Goal: Information Seeking & Learning: Learn about a topic

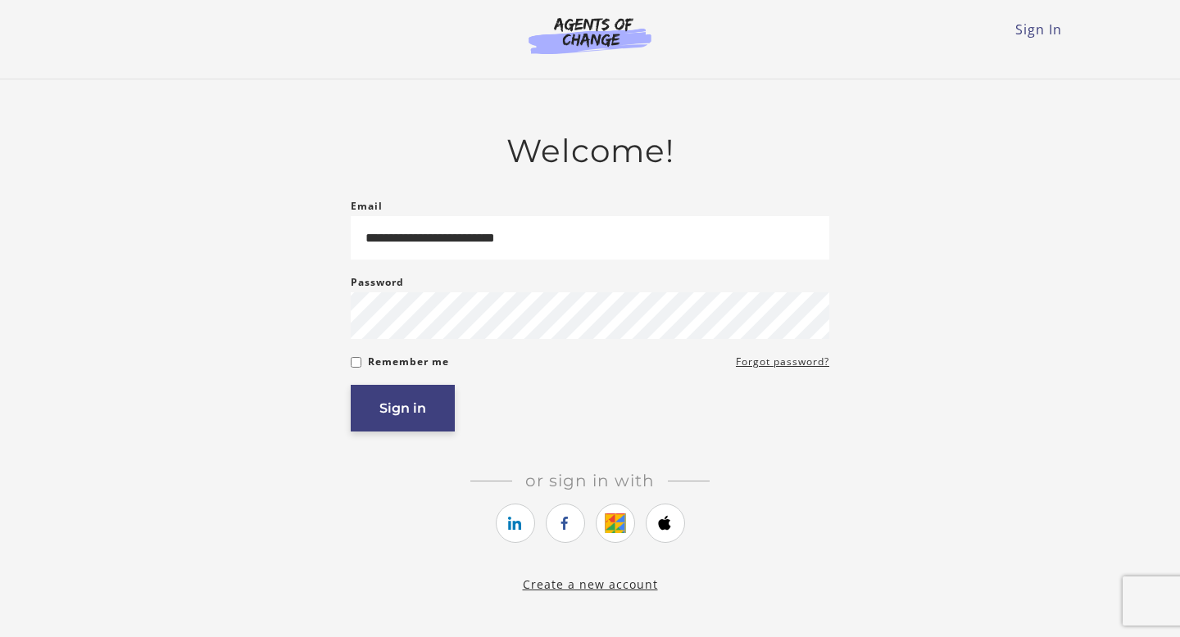
click at [418, 415] on button "Sign in" at bounding box center [403, 408] width 104 height 47
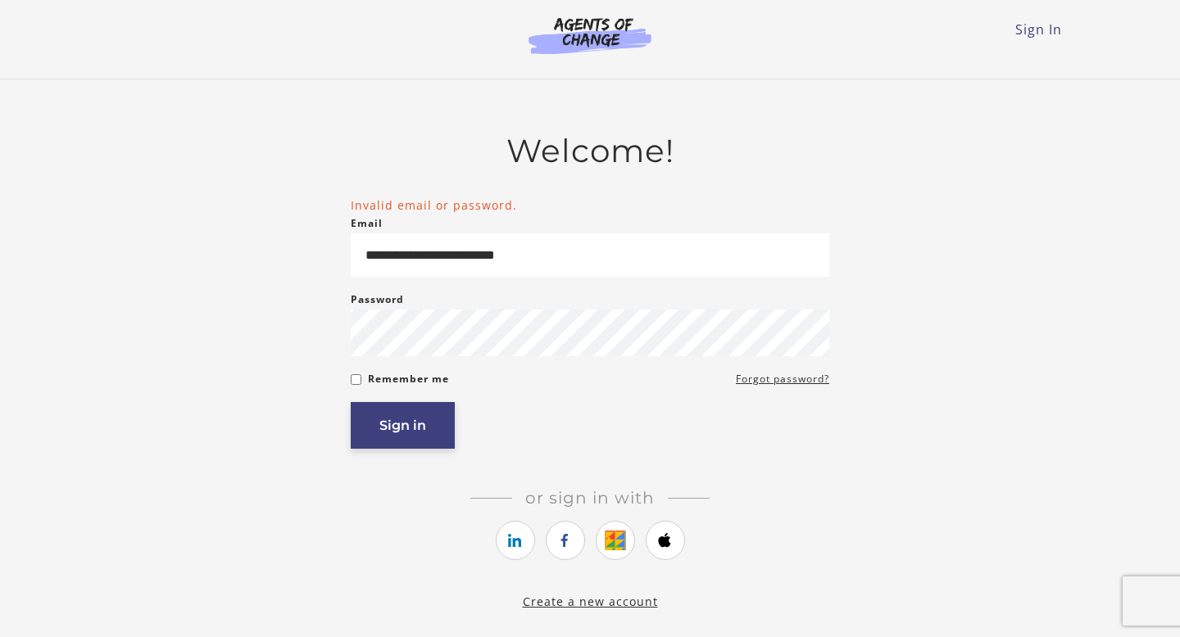
click at [384, 442] on button "Sign in" at bounding box center [403, 425] width 104 height 47
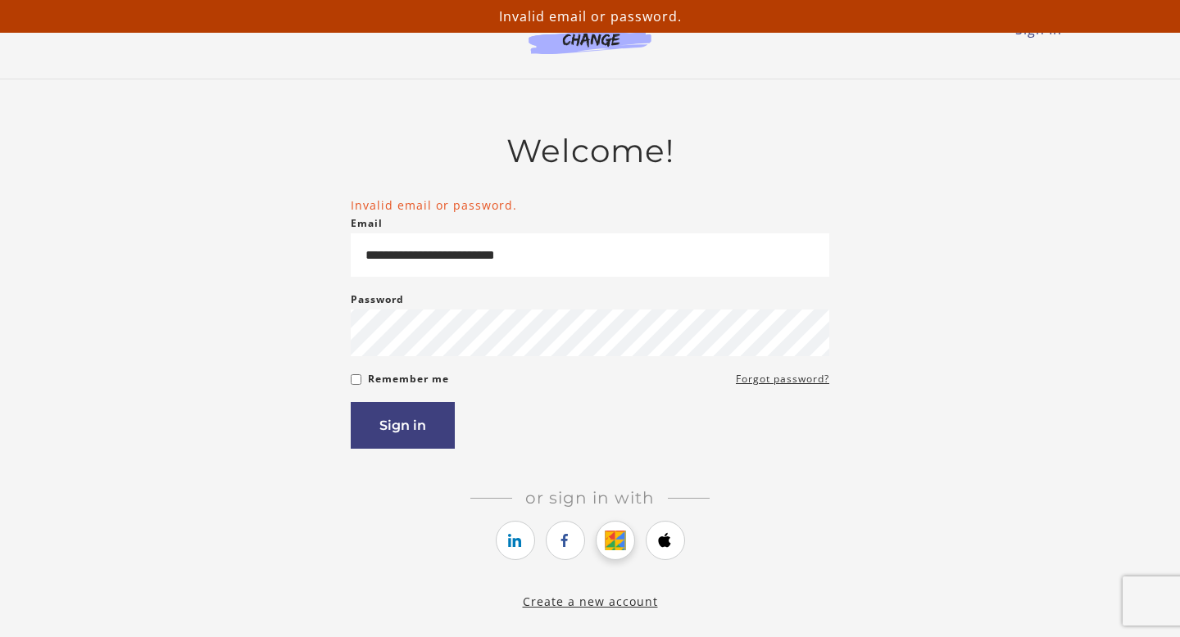
click at [616, 539] on icon "https://courses.thinkific.com/users/auth/google?ss%5Breferral%5D=&ss%5Buser_ret…" at bounding box center [615, 541] width 20 height 20
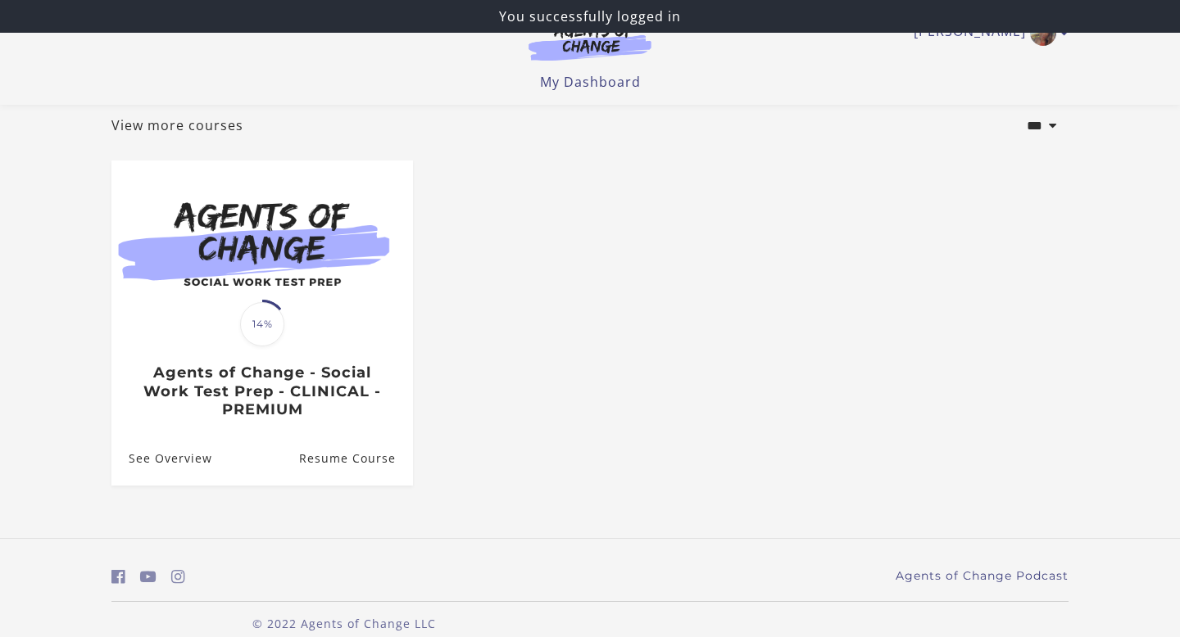
scroll to position [116, 0]
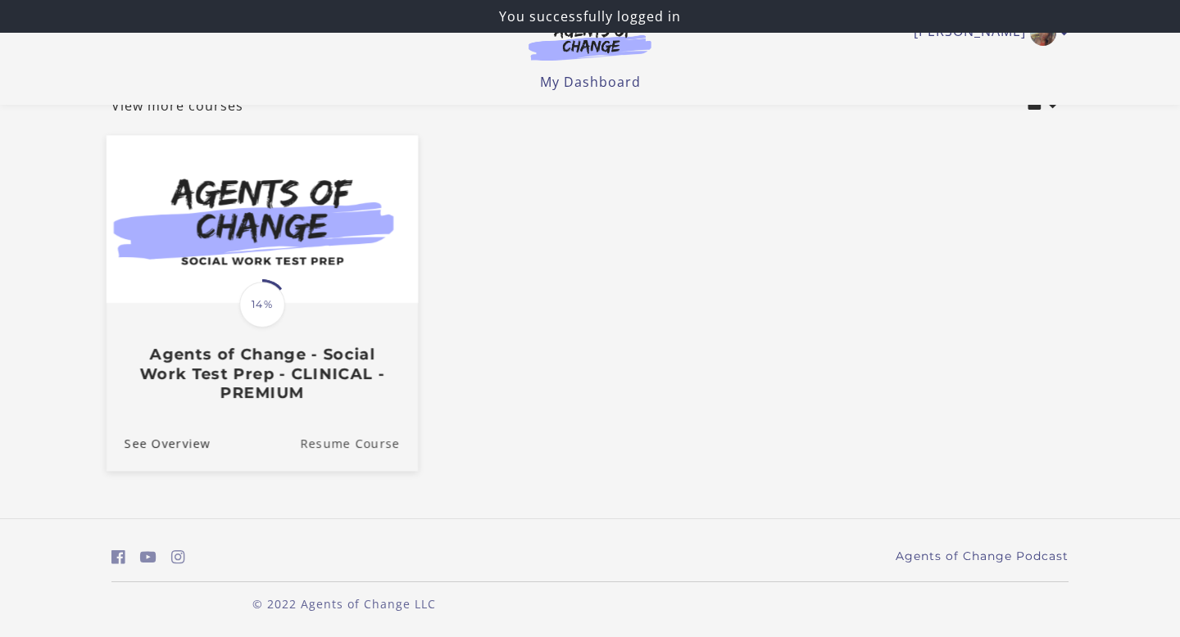
click at [347, 447] on link "Resume Course" at bounding box center [359, 443] width 118 height 55
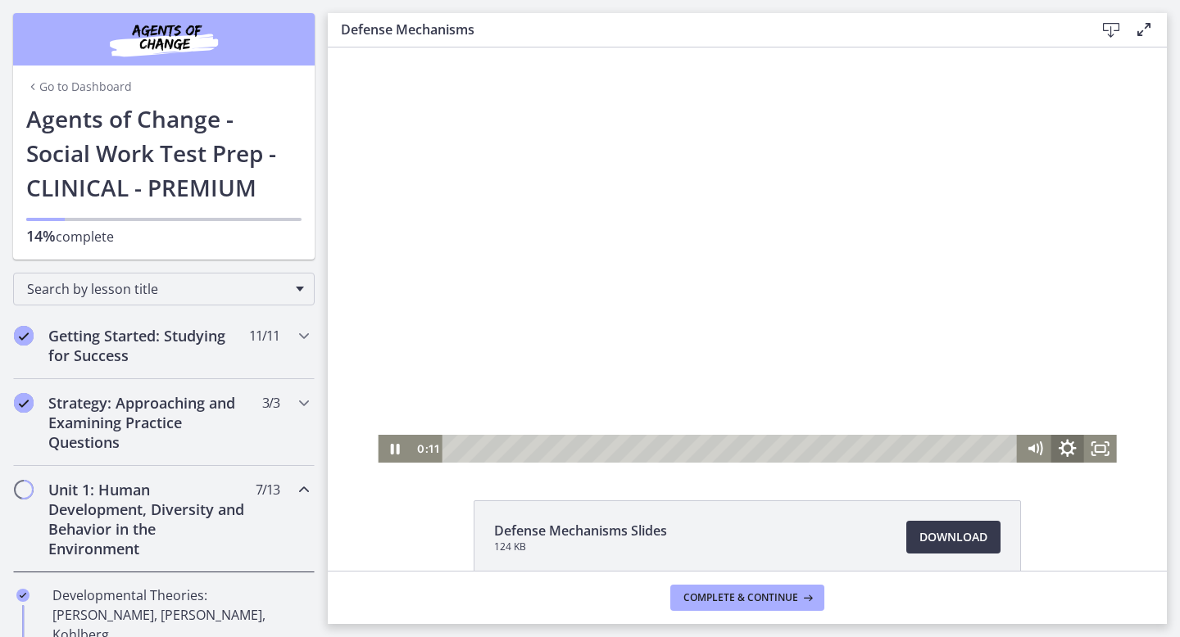
click at [1069, 451] on icon "Show settings menu" at bounding box center [1067, 448] width 18 height 18
click at [1101, 393] on span "1x" at bounding box center [1087, 393] width 41 height 28
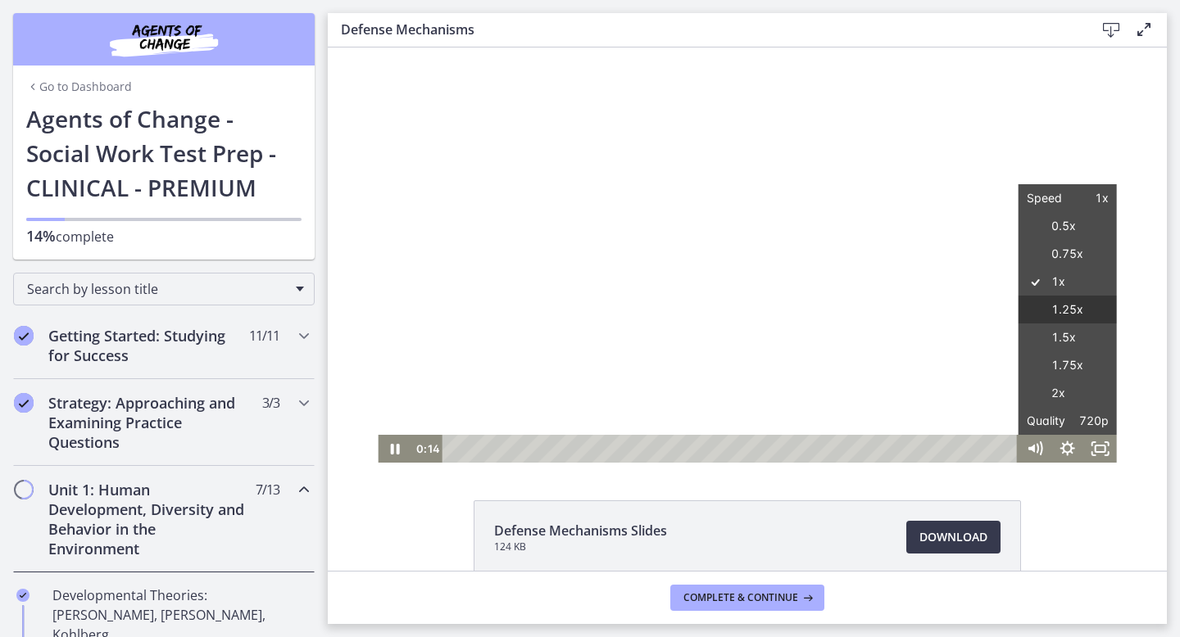
click at [1067, 315] on label "1.25x" at bounding box center [1067, 310] width 98 height 29
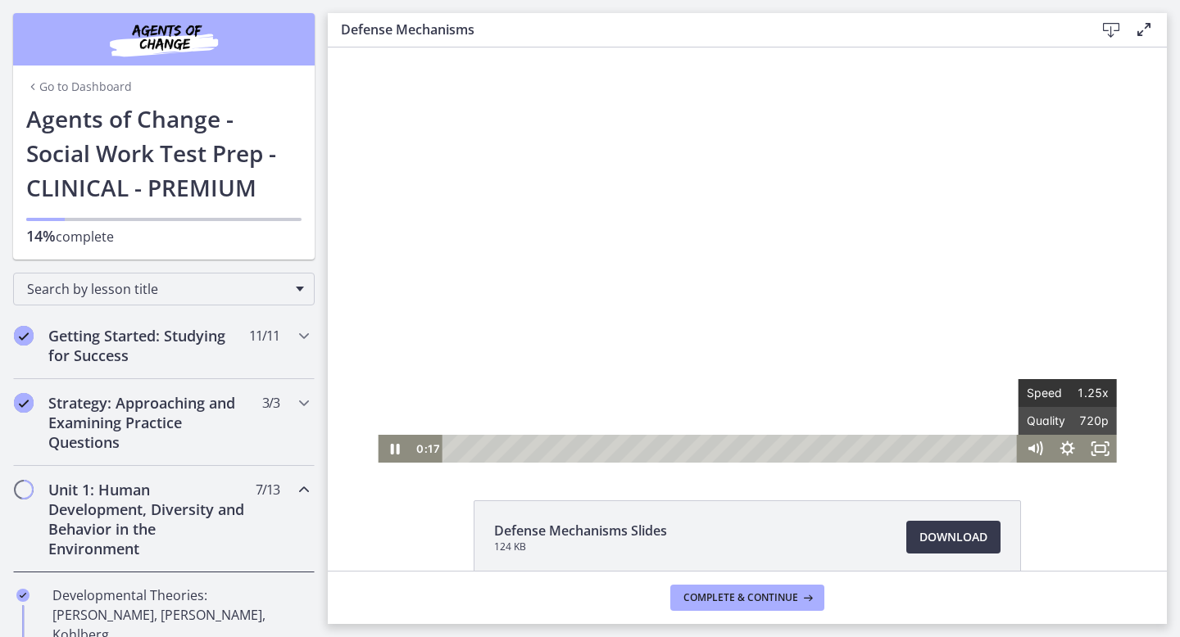
click at [1088, 394] on span "1.25x" at bounding box center [1087, 393] width 41 height 28
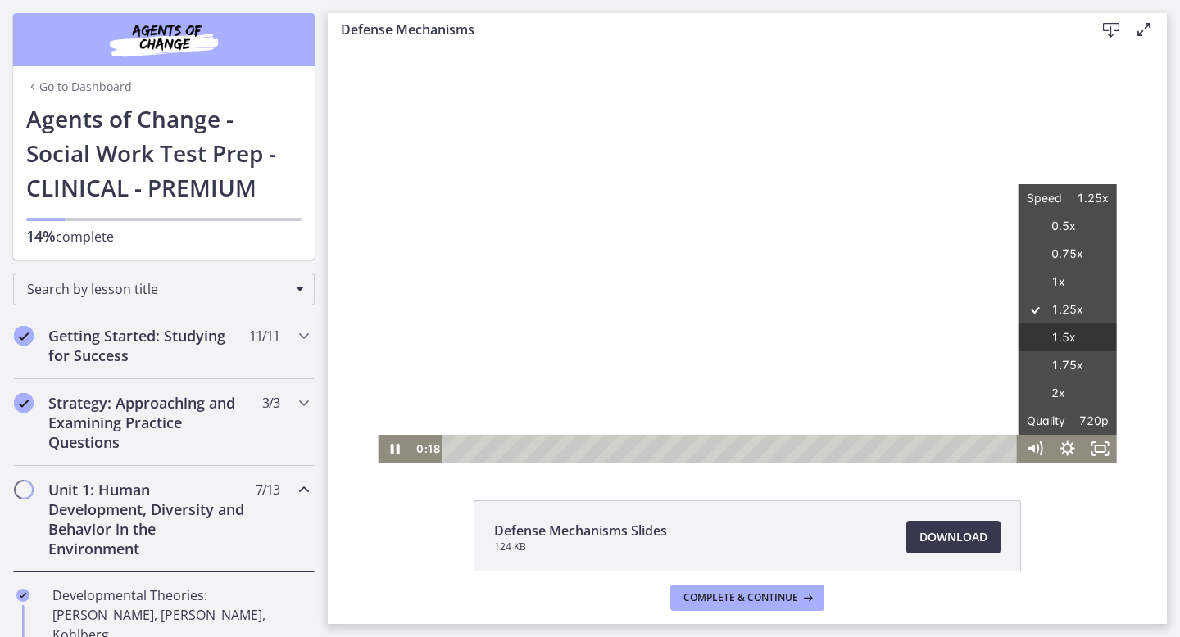
click at [1063, 330] on label "1.5x" at bounding box center [1067, 338] width 98 height 29
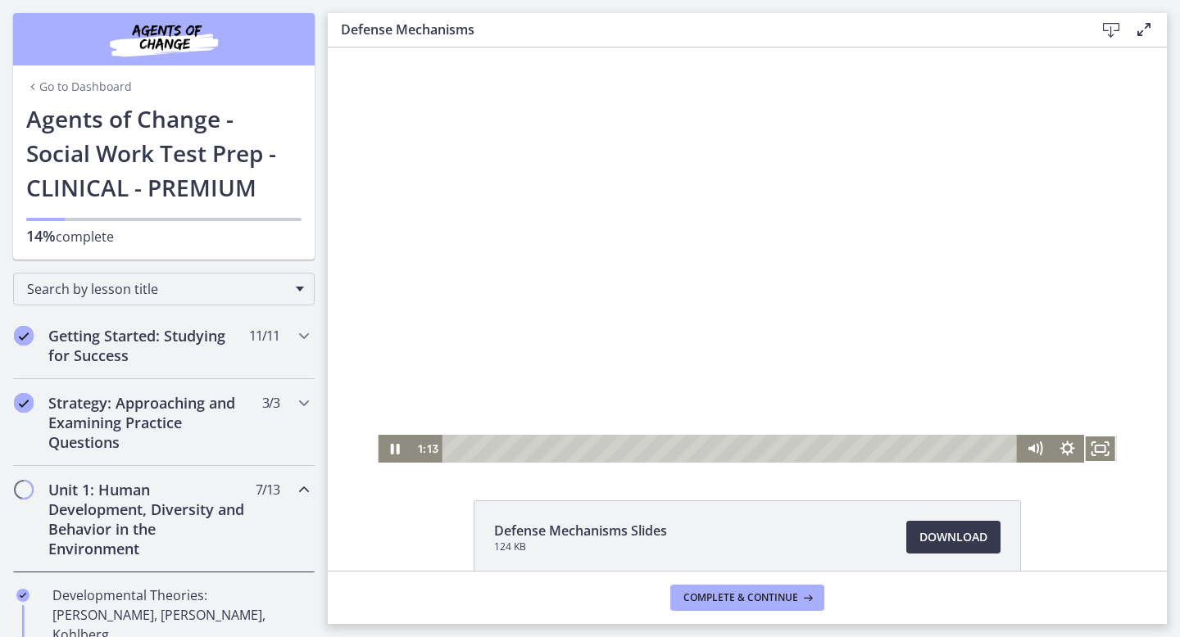
click at [954, 429] on div at bounding box center [747, 255] width 738 height 415
click at [378, 48] on button "Play Video: ctgmo8leb9sc72ose380.mp4" at bounding box center [378, 48] width 1 height 1
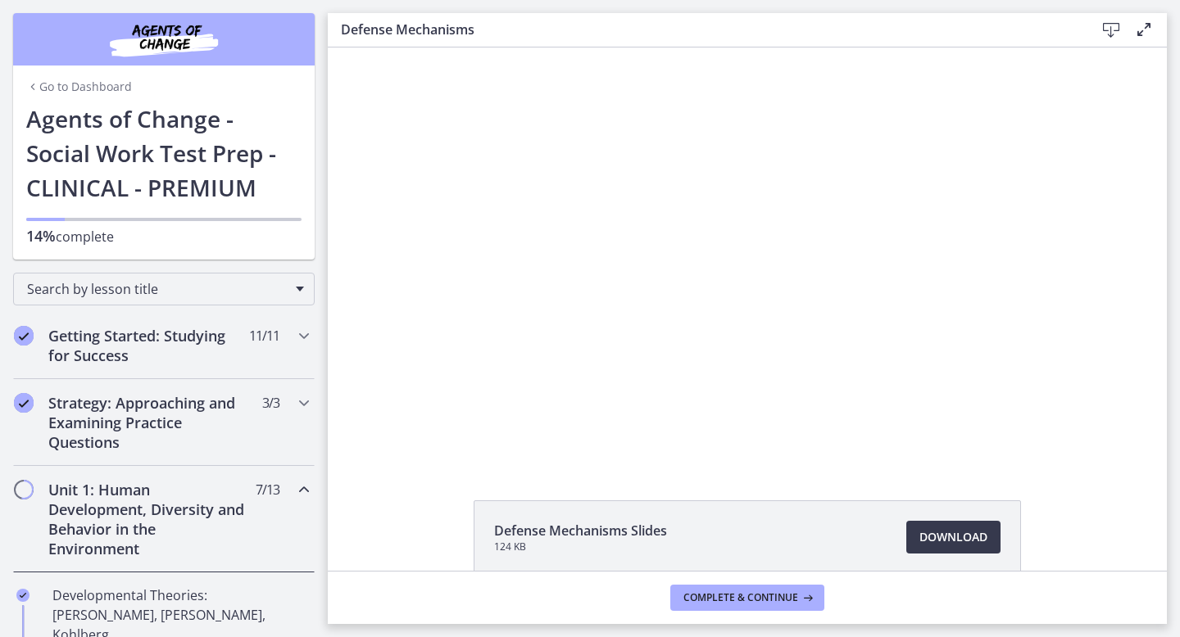
click at [954, 429] on div at bounding box center [747, 255] width 738 height 415
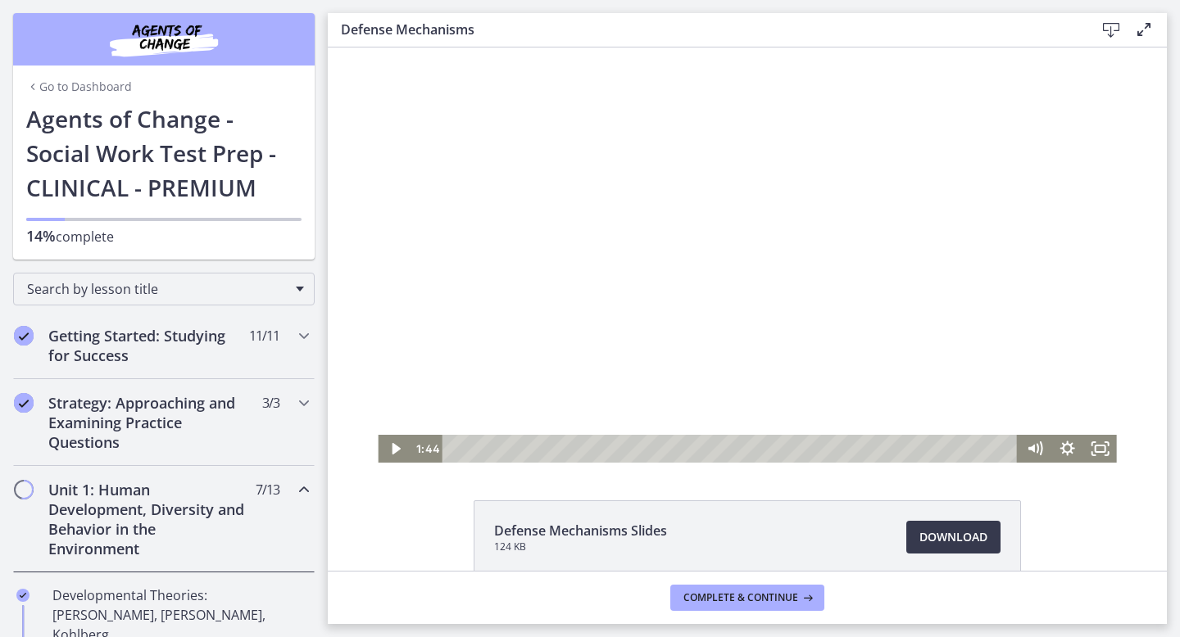
click at [942, 173] on div at bounding box center [747, 255] width 738 height 415
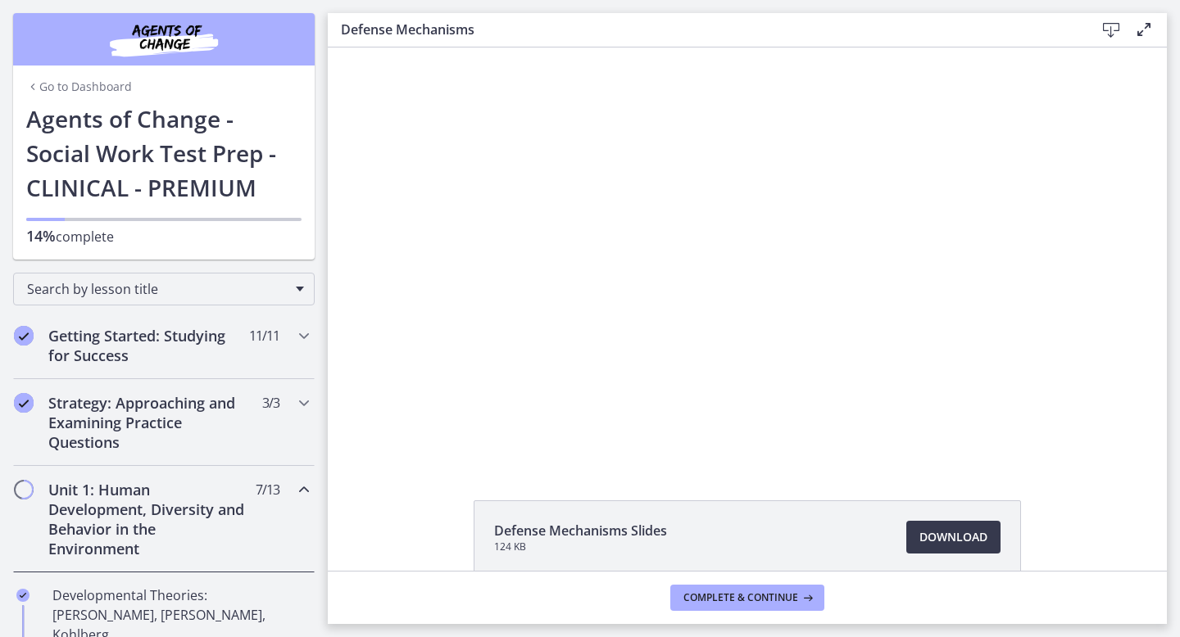
click at [942, 173] on div at bounding box center [747, 255] width 738 height 415
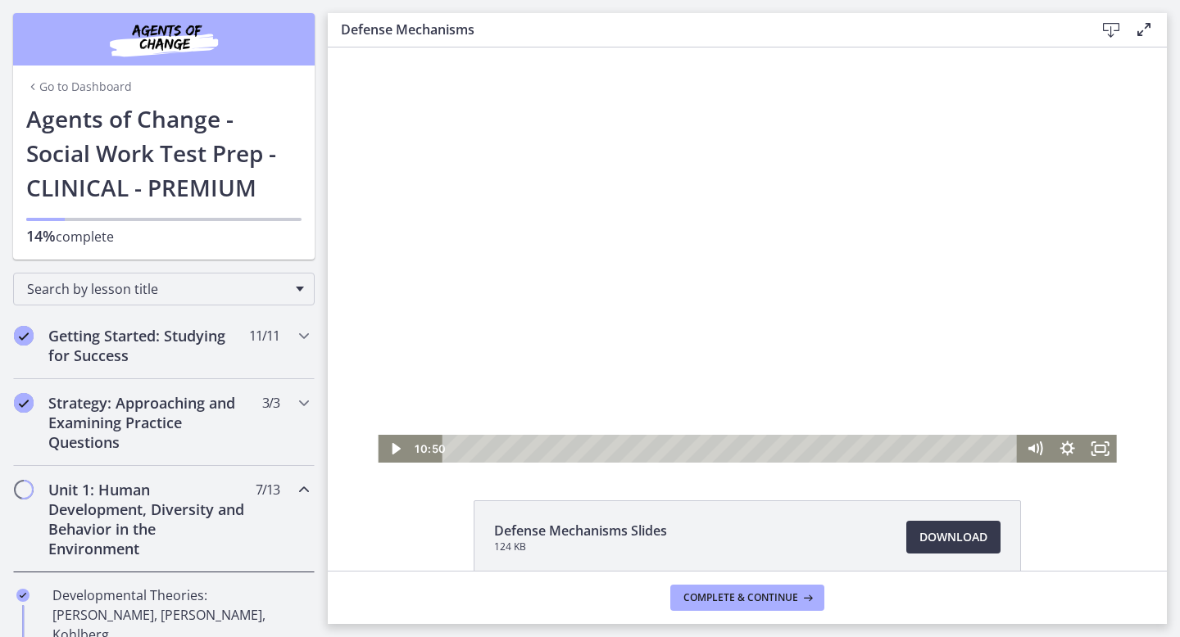
click at [1018, 217] on div at bounding box center [747, 255] width 738 height 415
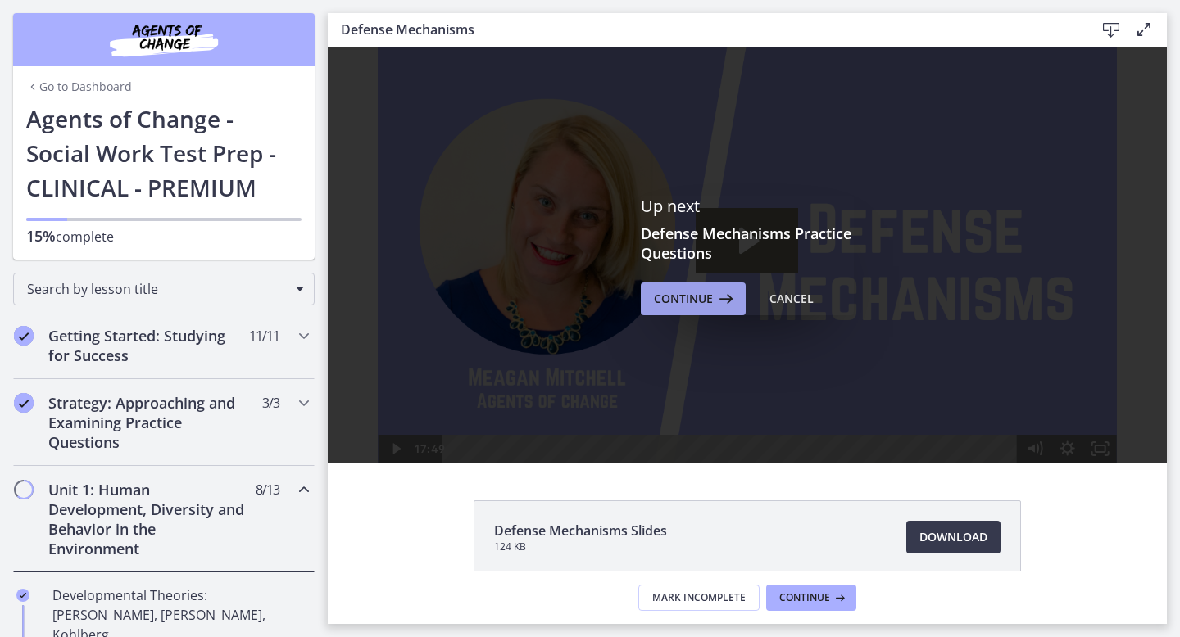
click at [710, 297] on span "Continue" at bounding box center [683, 299] width 59 height 20
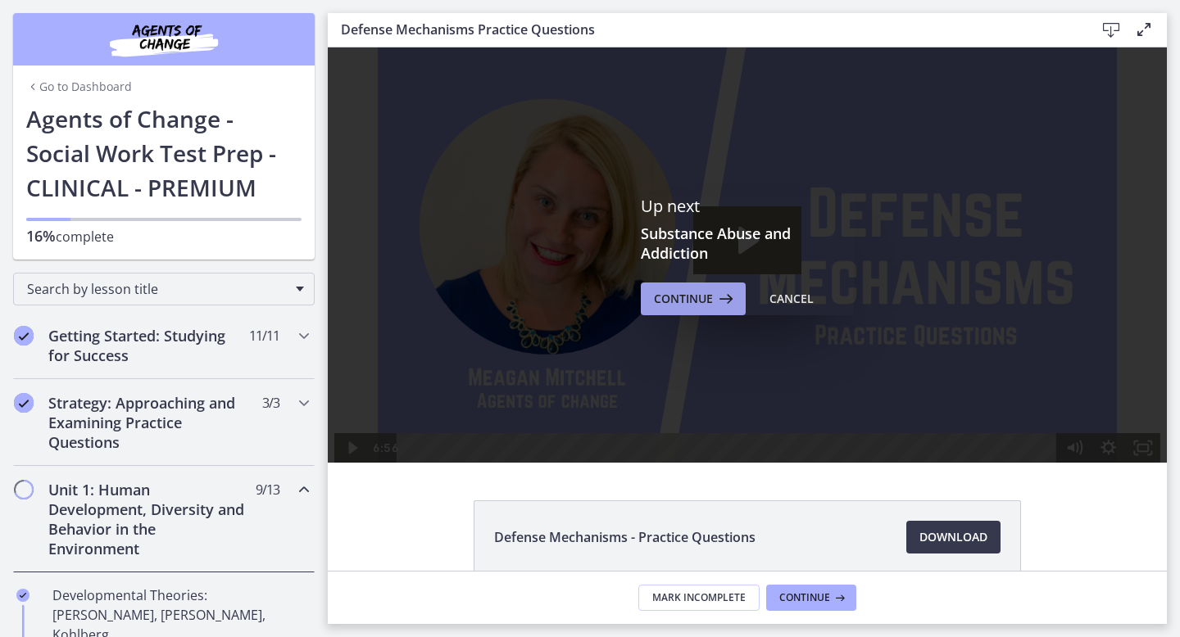
click at [710, 297] on span "Continue" at bounding box center [683, 299] width 59 height 20
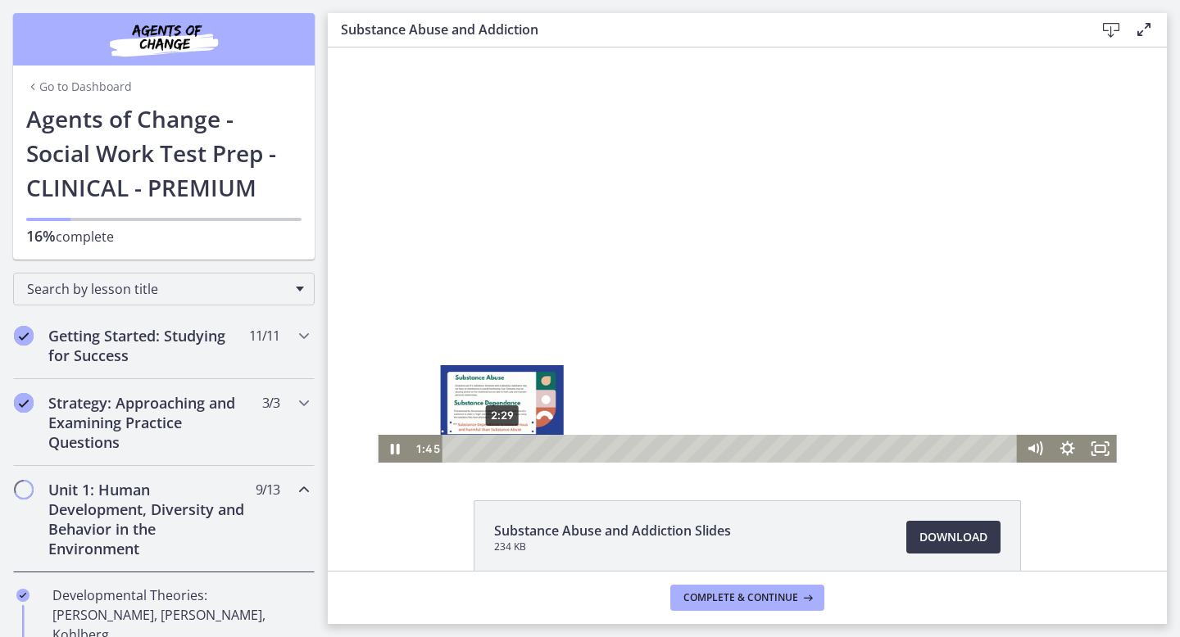
click at [502, 450] on div "2:29" at bounding box center [732, 449] width 555 height 28
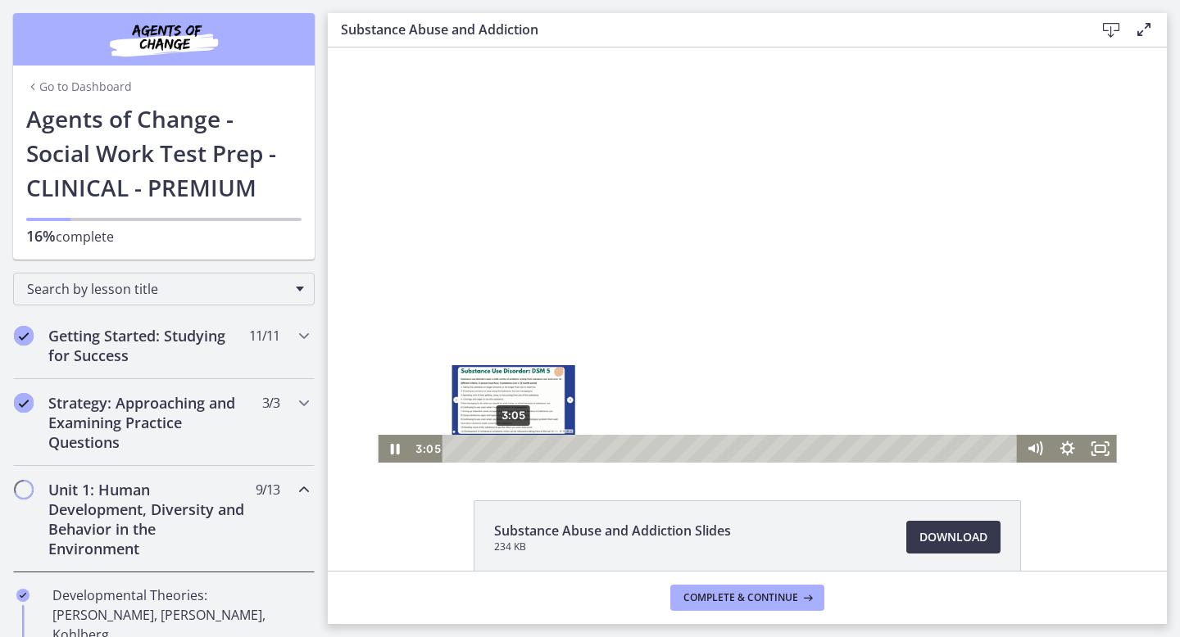
click at [514, 451] on div "3:05" at bounding box center [732, 449] width 555 height 28
click at [521, 451] on div "3:28" at bounding box center [732, 449] width 555 height 28
click at [531, 451] on div "3:58" at bounding box center [732, 449] width 555 height 28
click at [540, 451] on div "4:26" at bounding box center [732, 449] width 555 height 28
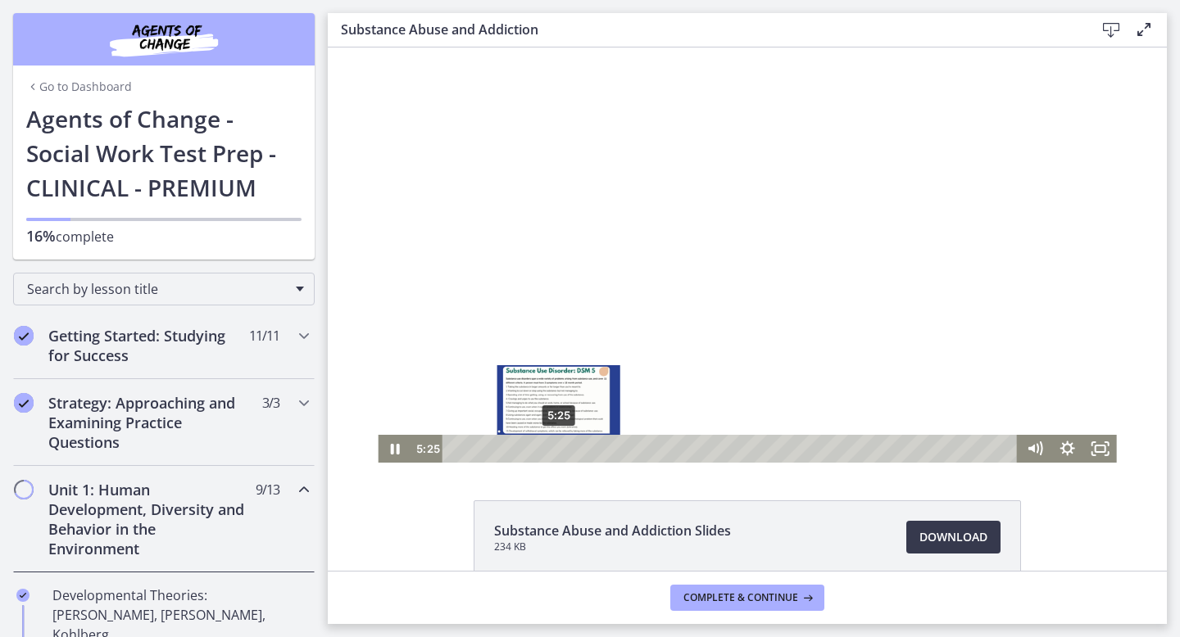
click at [559, 451] on div "5:25" at bounding box center [732, 449] width 555 height 28
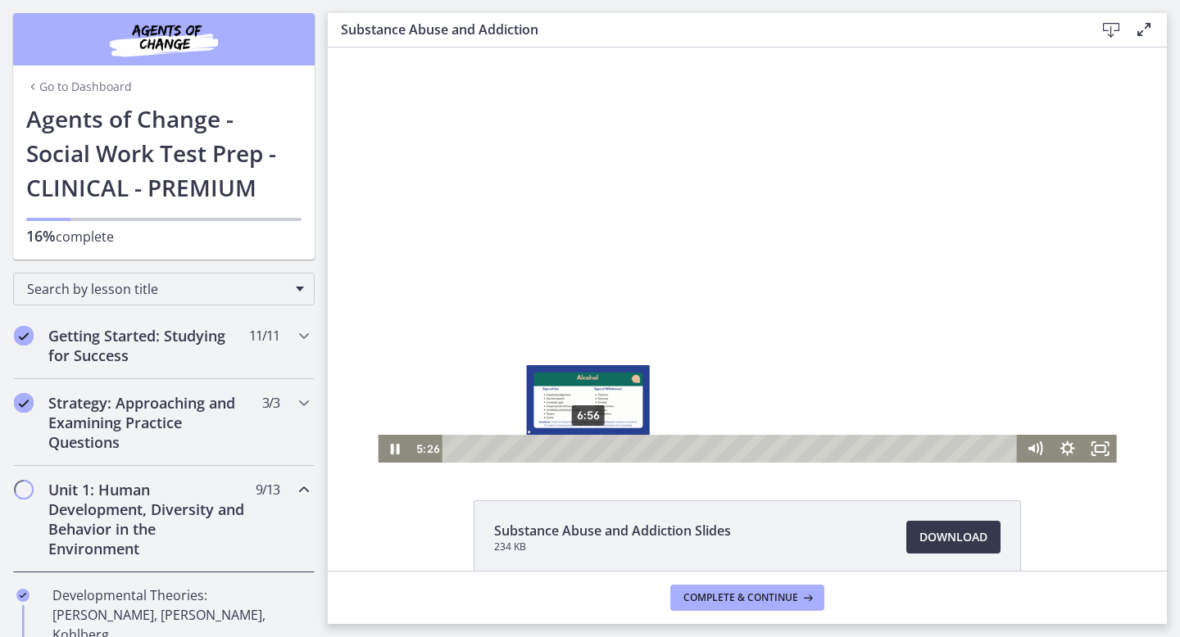
click at [588, 450] on div "6:56" at bounding box center [732, 449] width 555 height 28
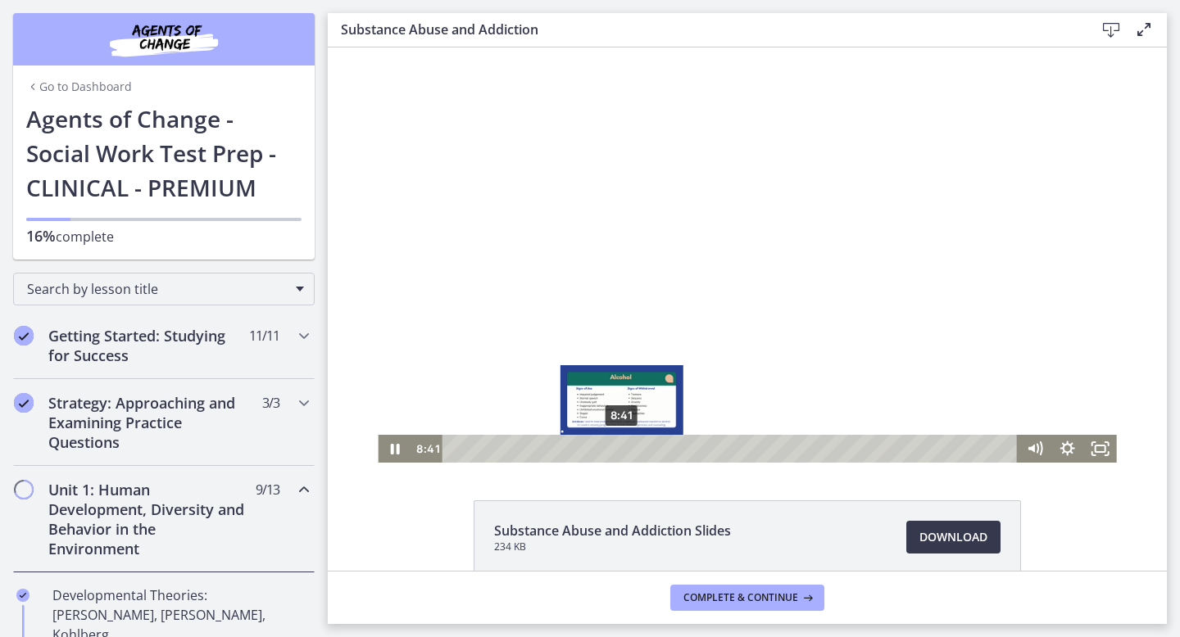
click at [622, 449] on div "8:41" at bounding box center [732, 449] width 555 height 28
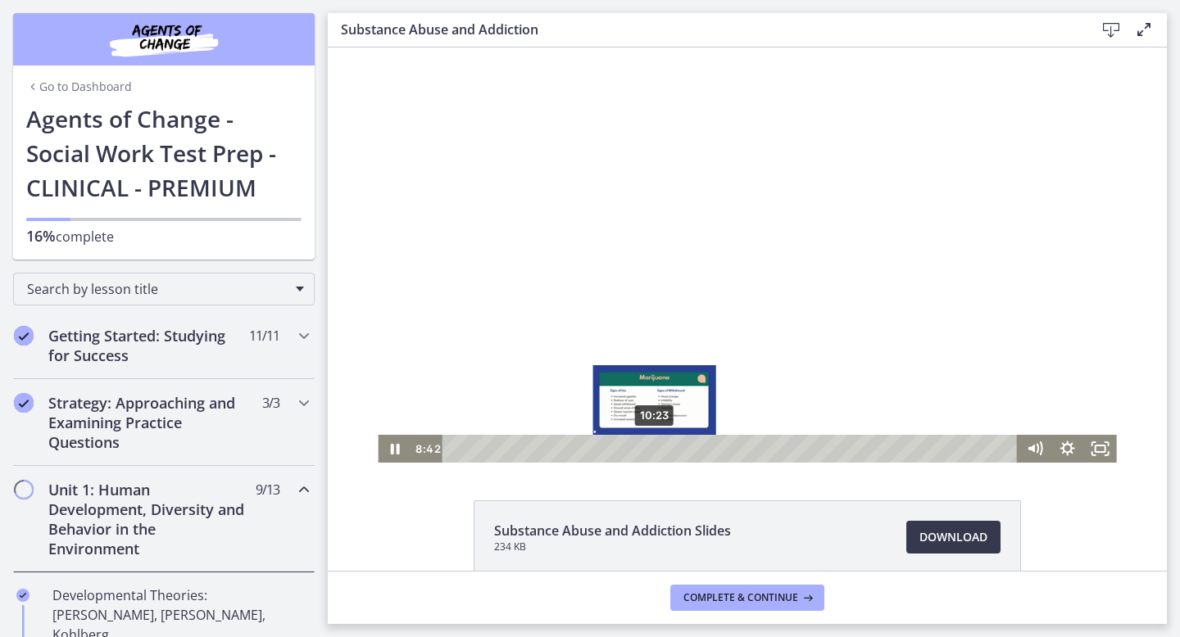
click at [655, 447] on div "10:23" at bounding box center [732, 449] width 555 height 28
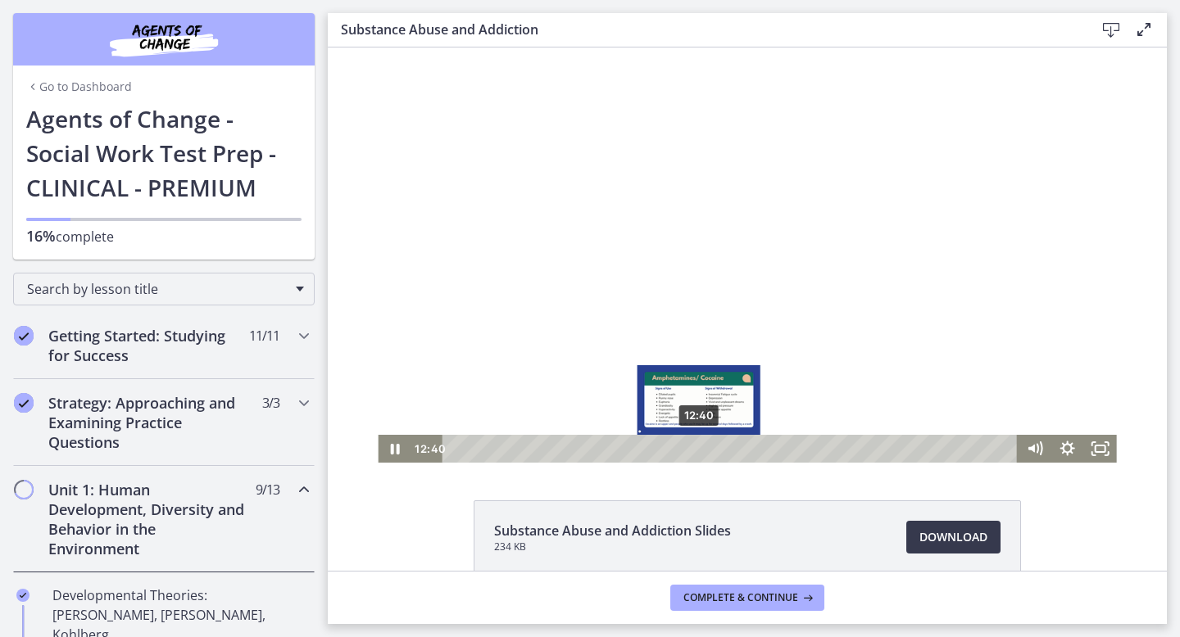
click at [699, 452] on div "12:40" at bounding box center [732, 449] width 555 height 28
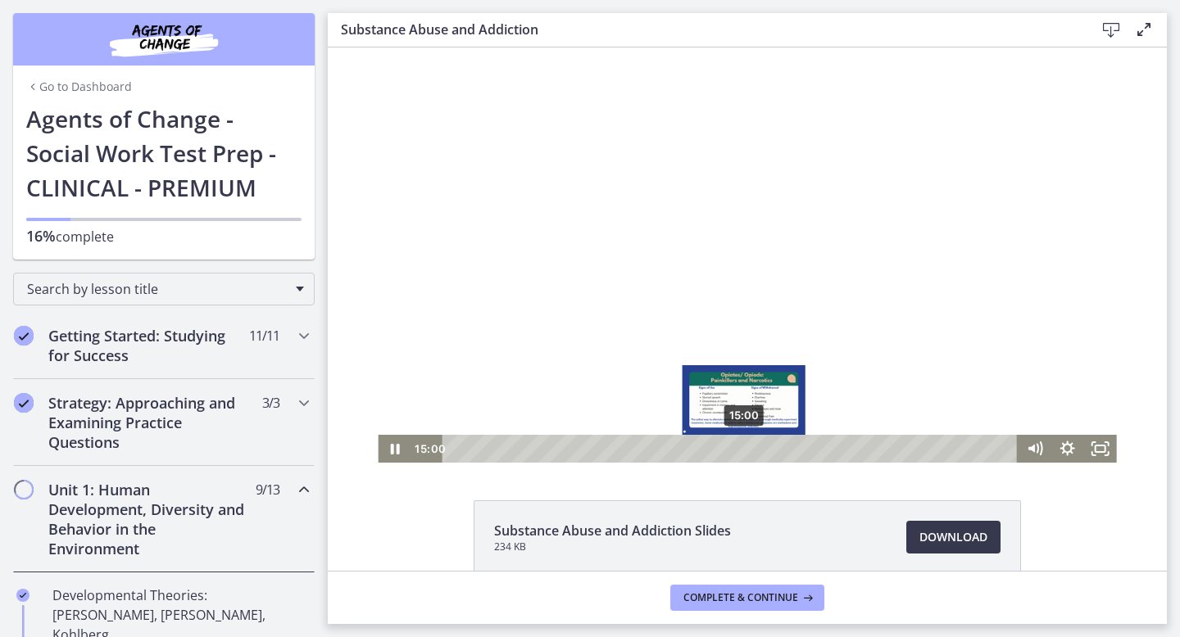
click at [744, 450] on div "15:00" at bounding box center [732, 449] width 555 height 28
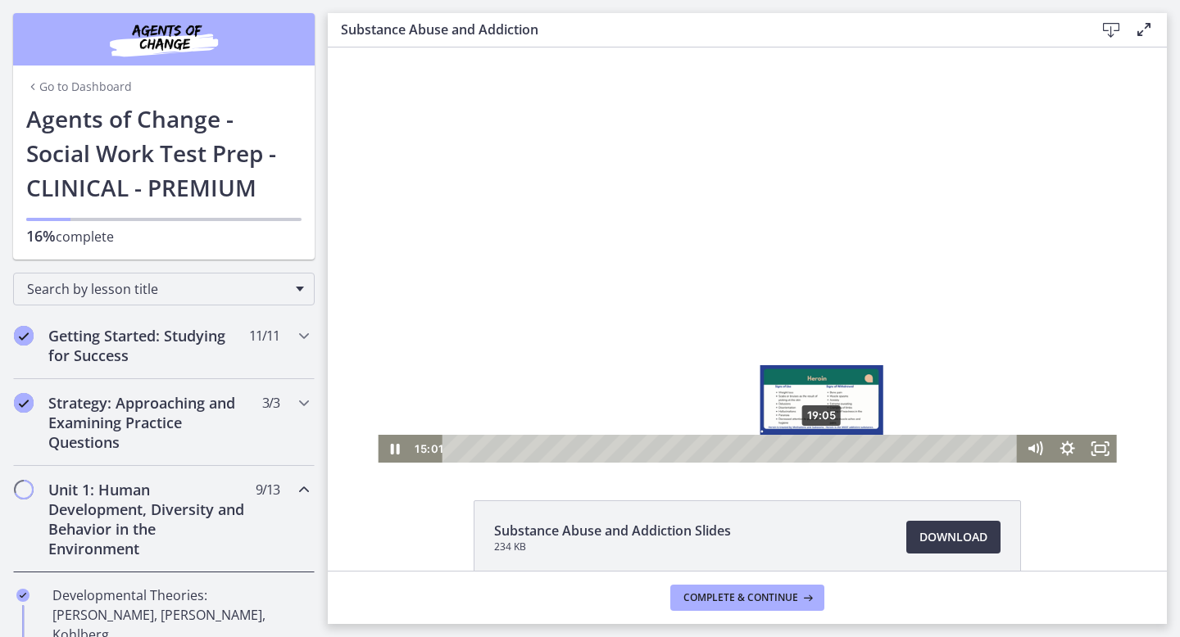
click at [823, 445] on div "19:05" at bounding box center [732, 449] width 555 height 28
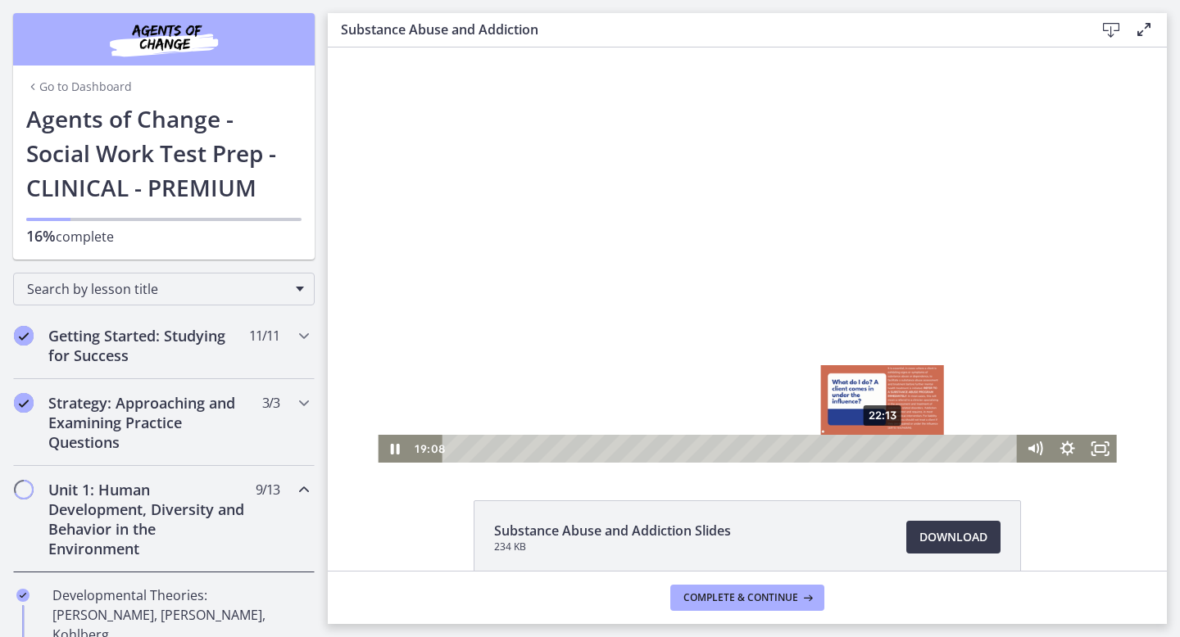
click at [885, 451] on div "22:13" at bounding box center [732, 449] width 555 height 28
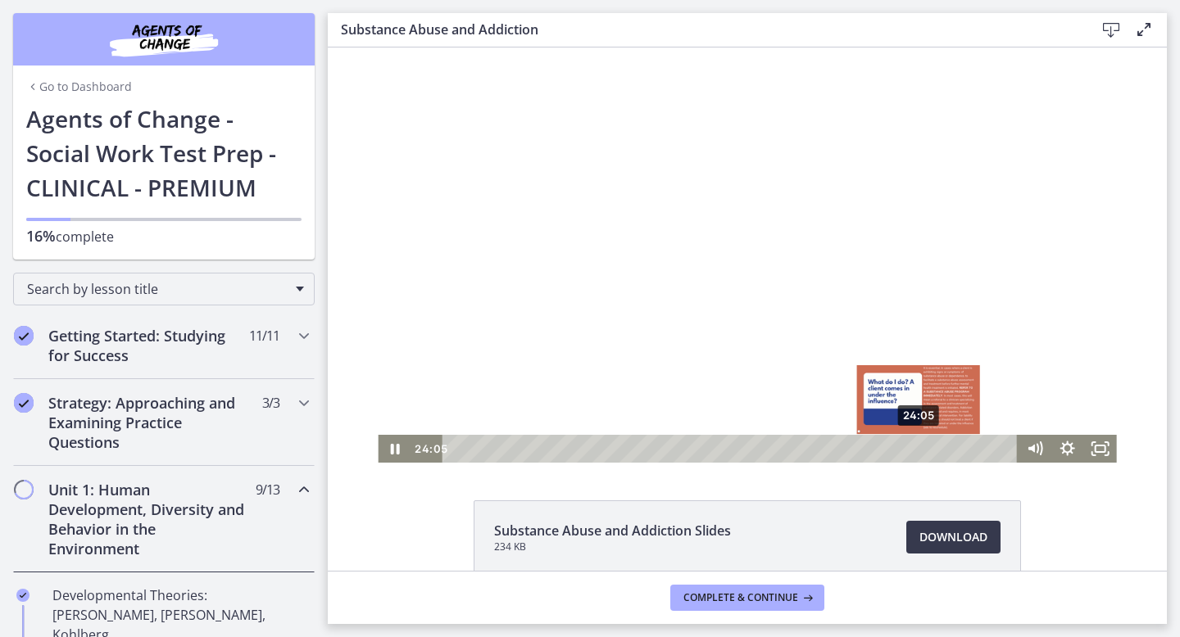
click at [919, 451] on div "24:05" at bounding box center [732, 449] width 555 height 28
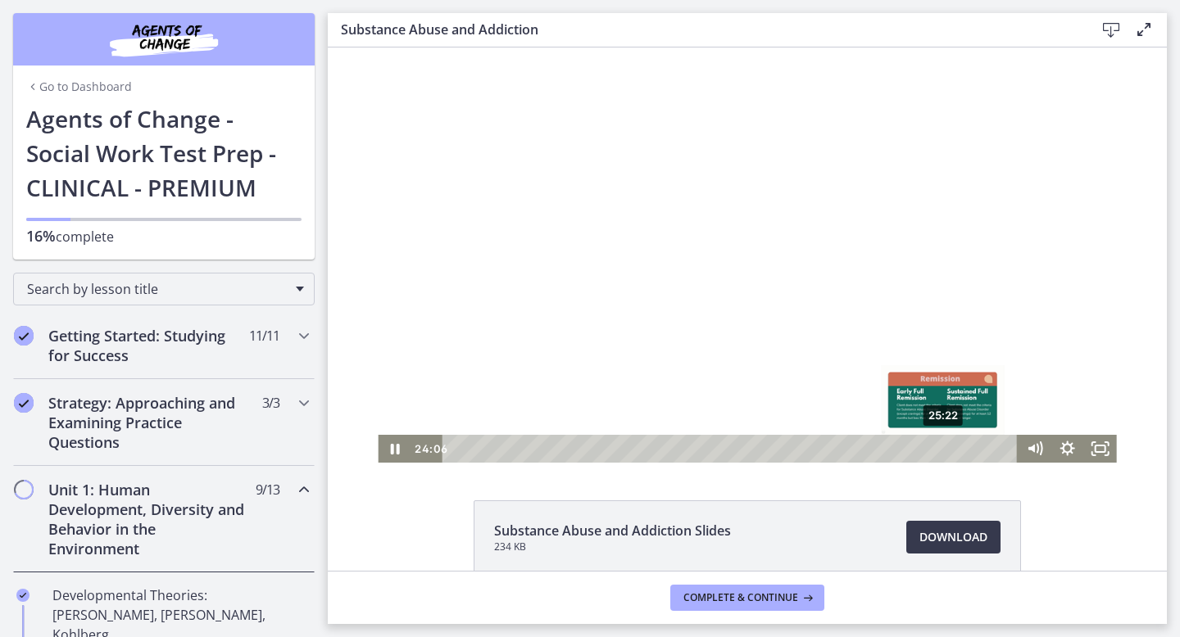
click at [944, 450] on div "25:22" at bounding box center [732, 449] width 555 height 28
click at [967, 448] on div "26:33" at bounding box center [732, 449] width 555 height 28
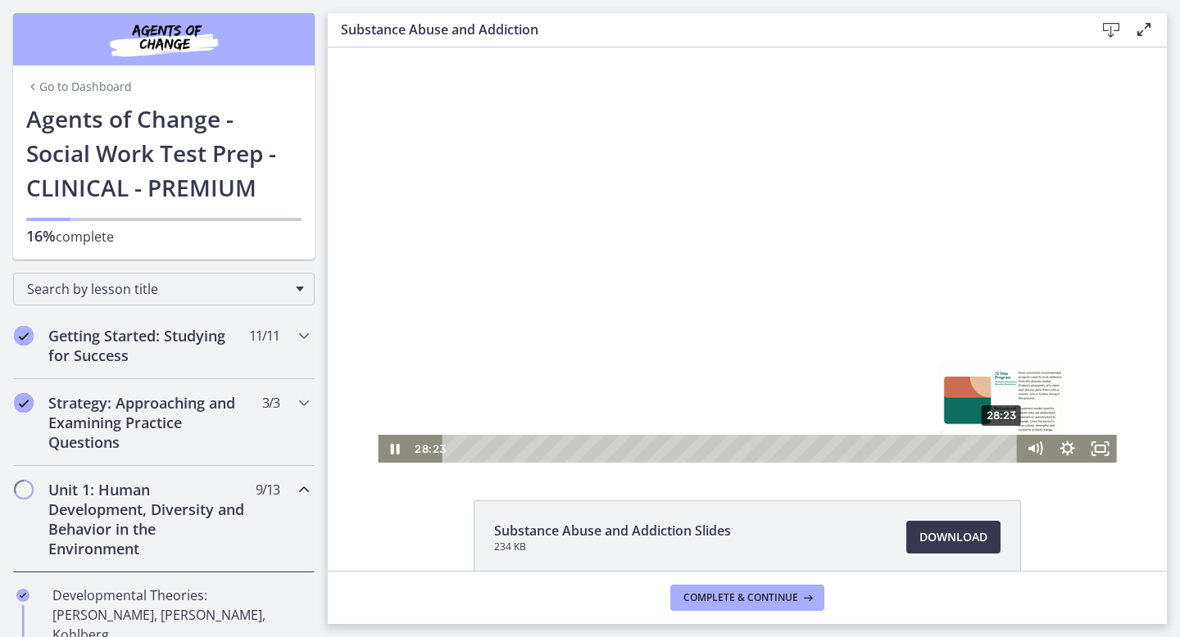
click at [1002, 452] on div "28:23" at bounding box center [732, 449] width 555 height 28
click at [1008, 448] on div "28:41" at bounding box center [732, 449] width 555 height 28
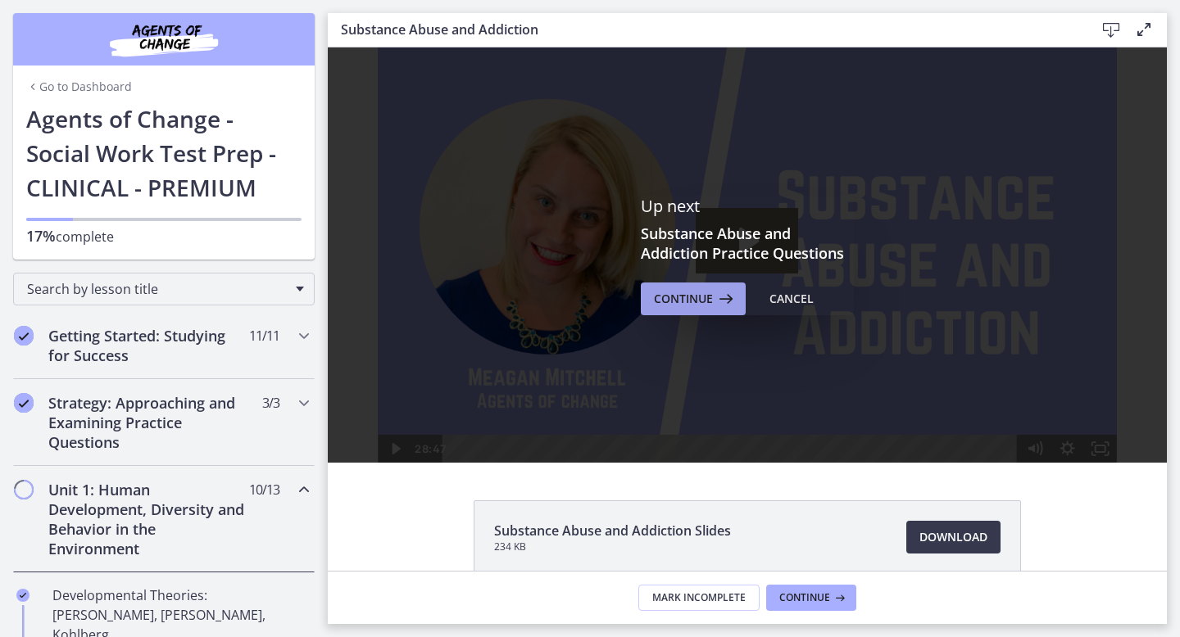
click at [704, 306] on span "Continue" at bounding box center [683, 299] width 59 height 20
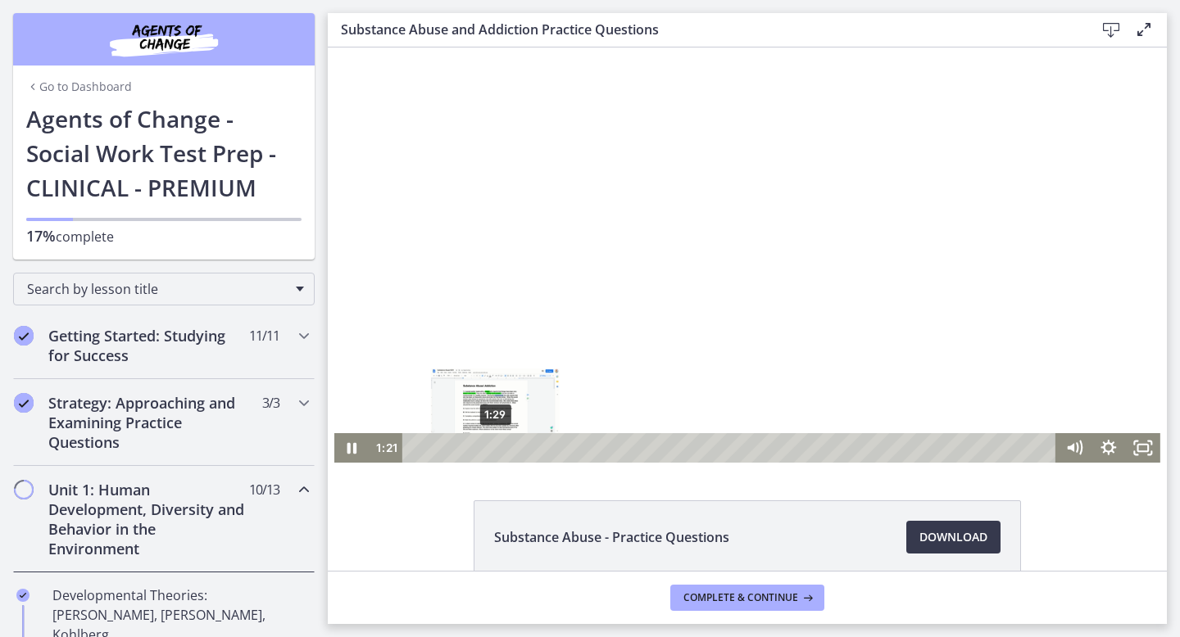
click at [496, 451] on div "1:29" at bounding box center [731, 447] width 633 height 29
click at [507, 448] on div "1:41" at bounding box center [731, 447] width 633 height 29
click at [516, 448] on div "1:51" at bounding box center [731, 447] width 633 height 29
click at [528, 448] on div "2:04" at bounding box center [731, 447] width 633 height 29
click at [550, 449] on div "2:28" at bounding box center [731, 447] width 633 height 29
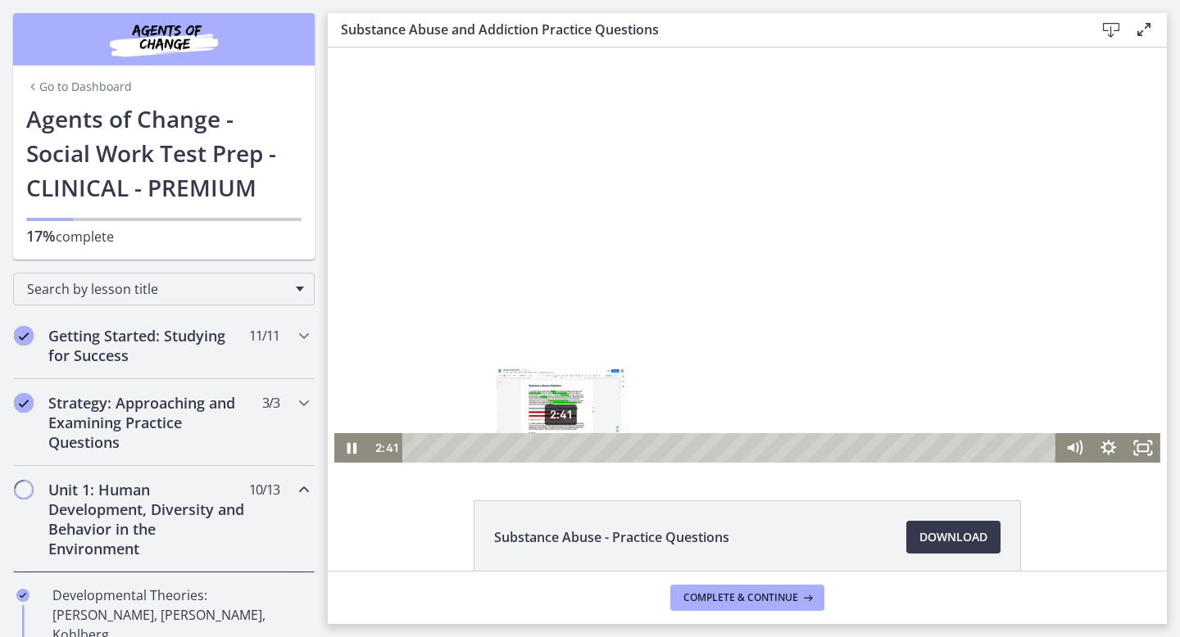
click at [561, 448] on div "2:41" at bounding box center [731, 447] width 633 height 29
click at [631, 447] on div "3:57" at bounding box center [731, 447] width 633 height 29
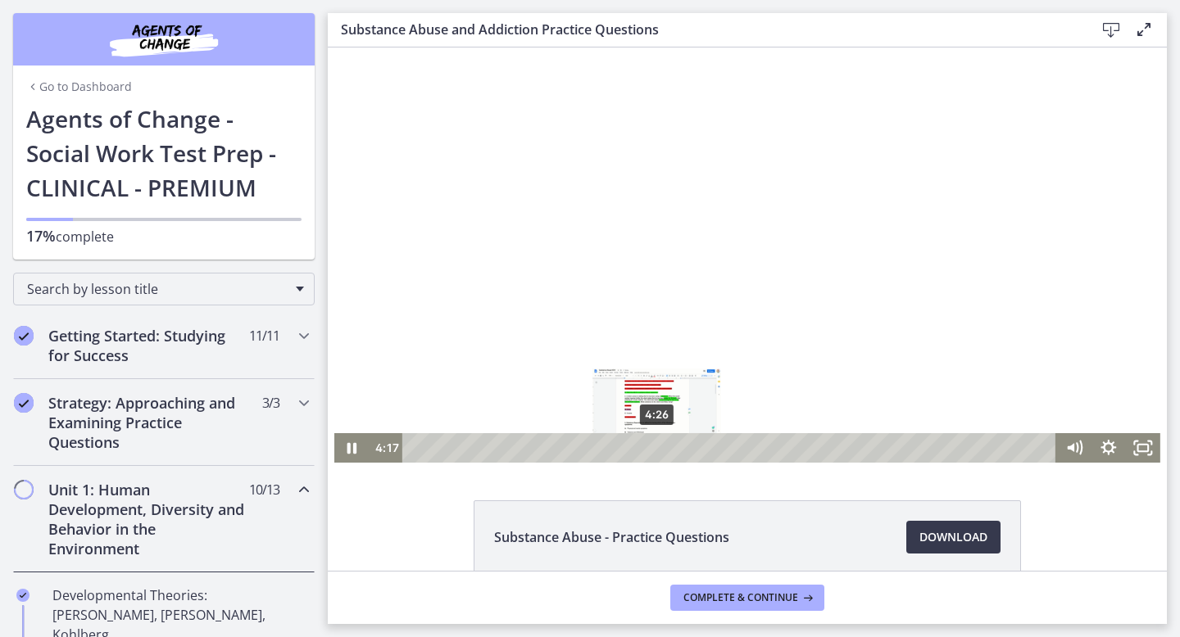
click at [657, 452] on div "4:26" at bounding box center [731, 447] width 633 height 29
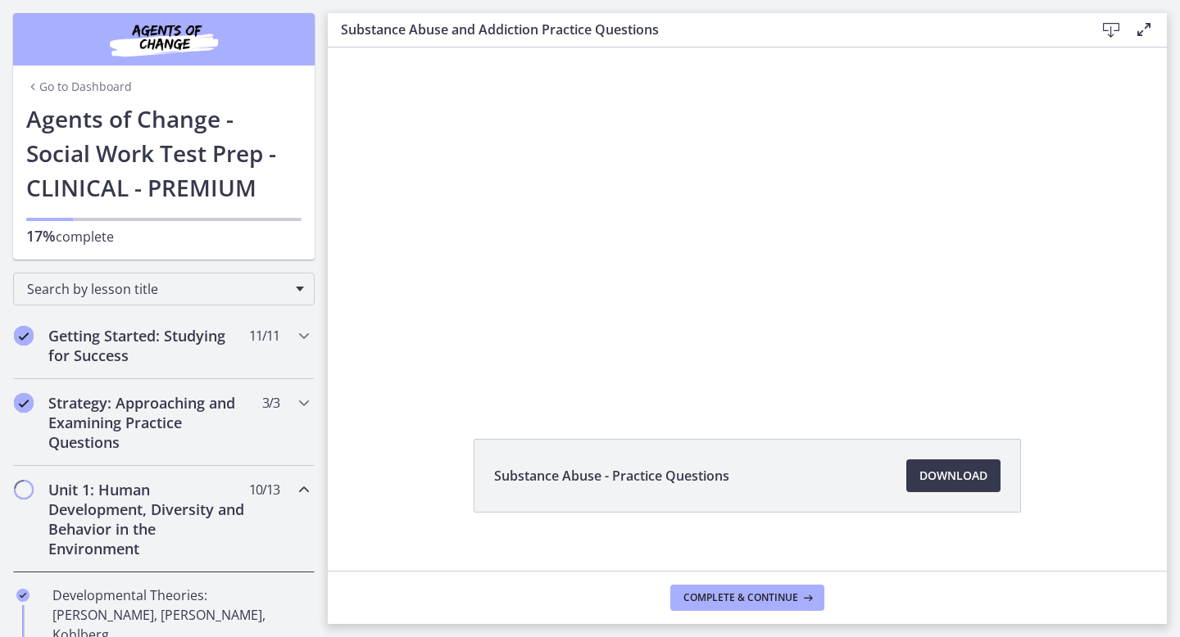
scroll to position [63, 0]
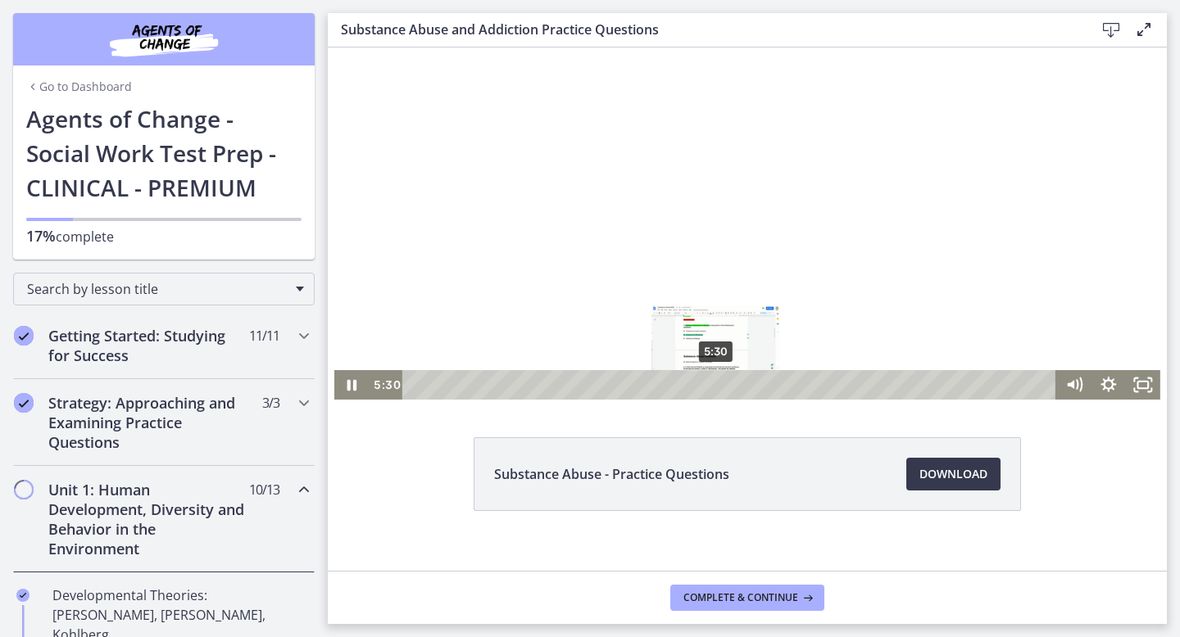
click at [716, 383] on div "5:30" at bounding box center [731, 384] width 633 height 29
click at [737, 388] on div "5:53" at bounding box center [731, 384] width 633 height 29
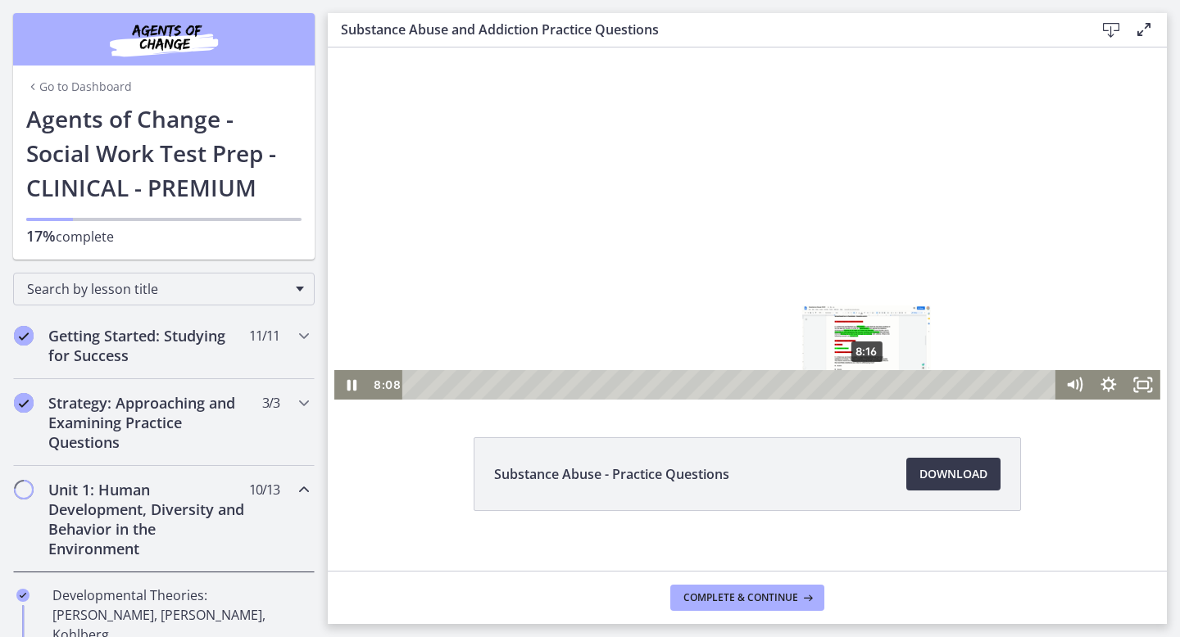
click at [868, 389] on div "8:16" at bounding box center [731, 384] width 633 height 29
click at [878, 386] on div "8:28" at bounding box center [731, 384] width 633 height 29
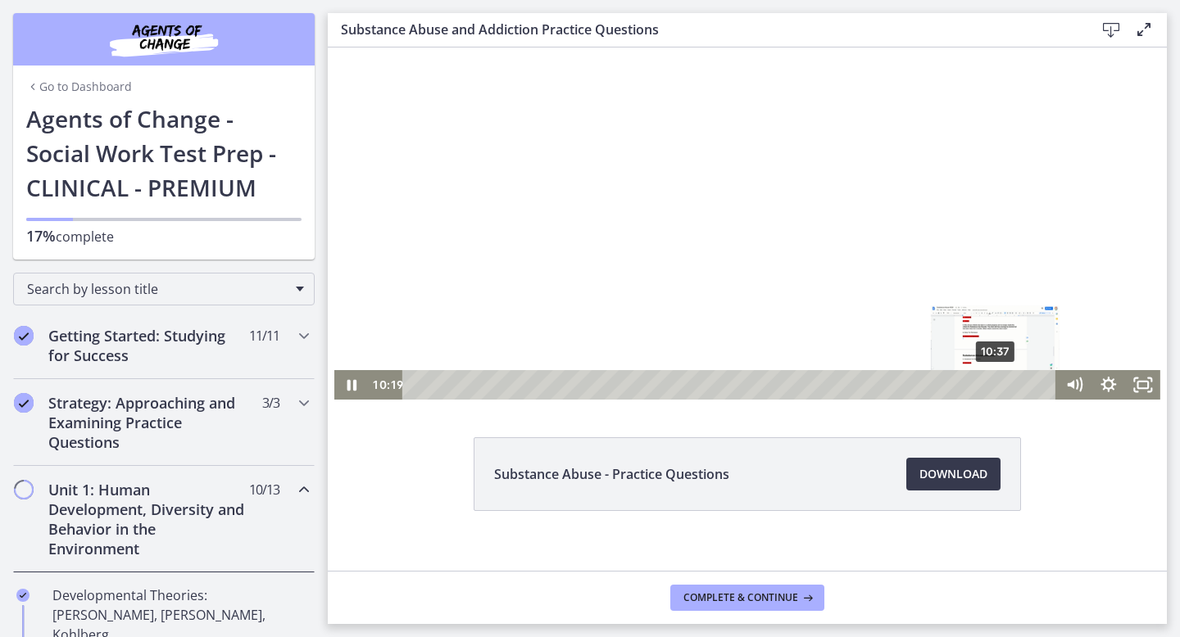
click at [996, 384] on div "10:37" at bounding box center [731, 384] width 633 height 29
click at [1009, 385] on div "10:51" at bounding box center [731, 384] width 633 height 29
click at [1024, 384] on div "11:08" at bounding box center [731, 384] width 633 height 29
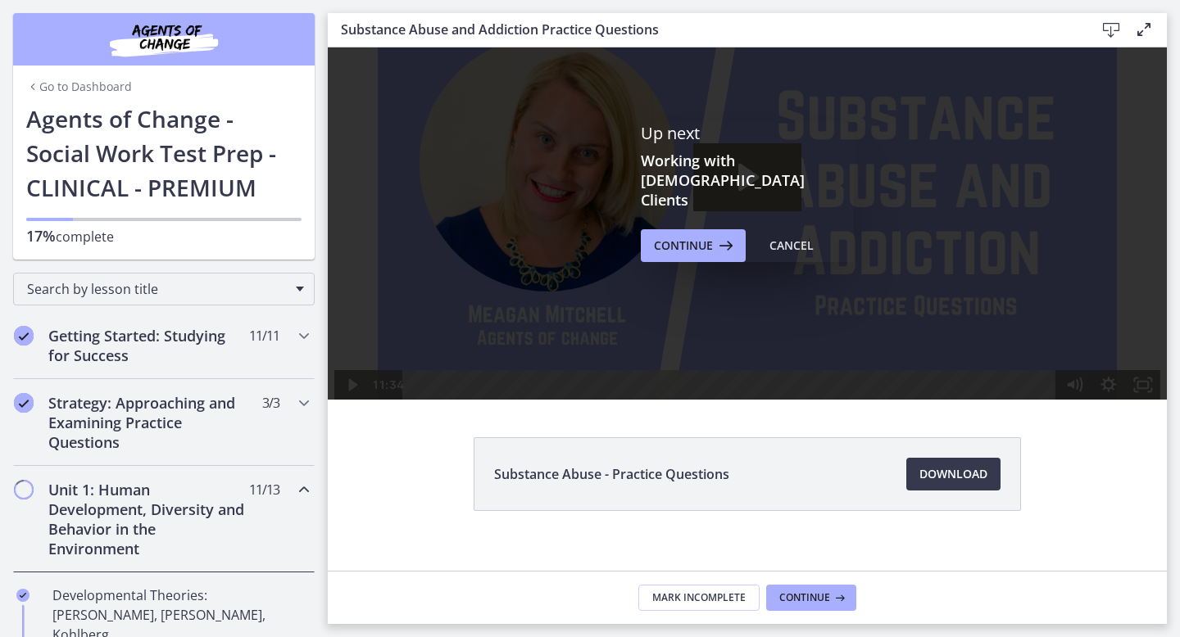
scroll to position [0, 0]
click at [705, 236] on span "Continue" at bounding box center [683, 246] width 59 height 20
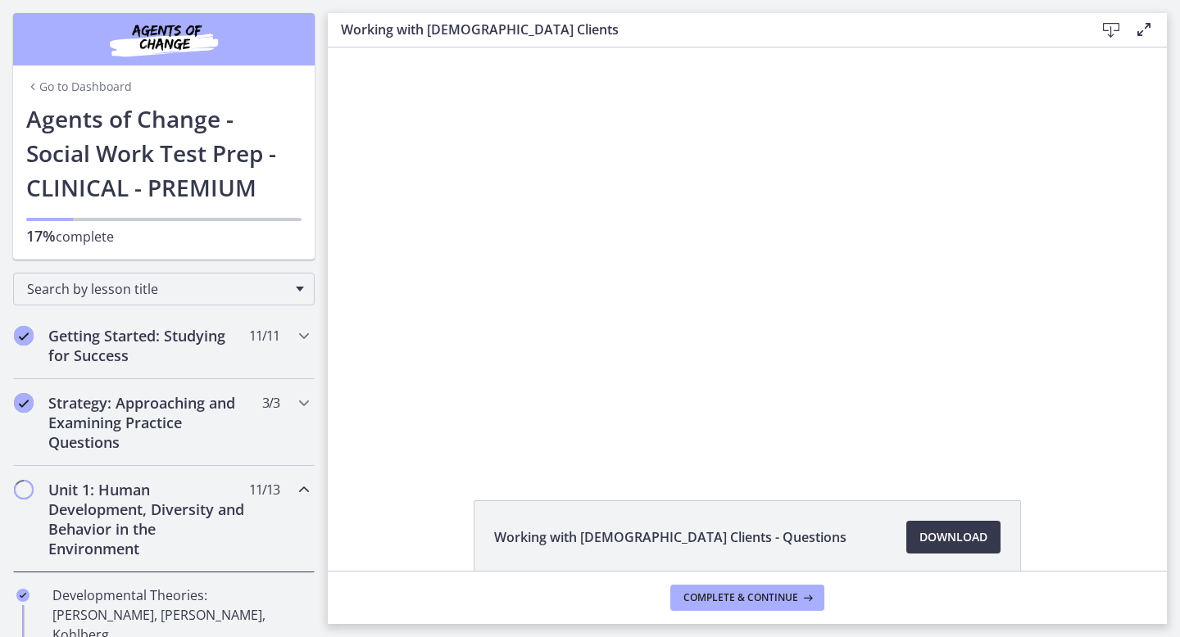
click at [705, 229] on div at bounding box center [746, 255] width 805 height 415
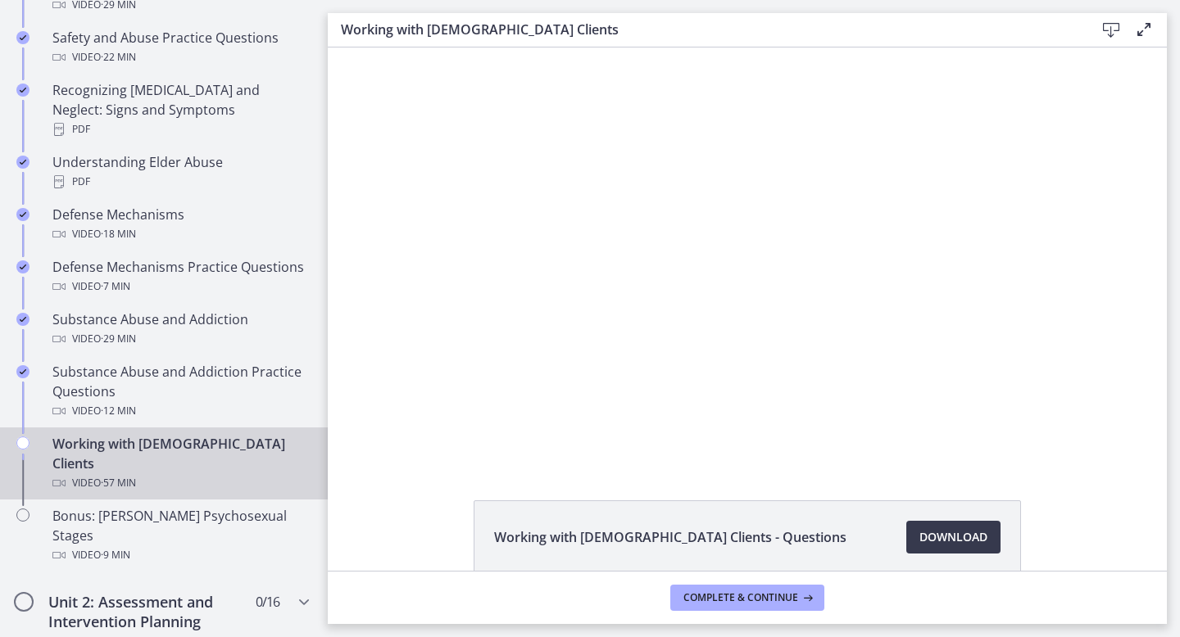
scroll to position [832, 0]
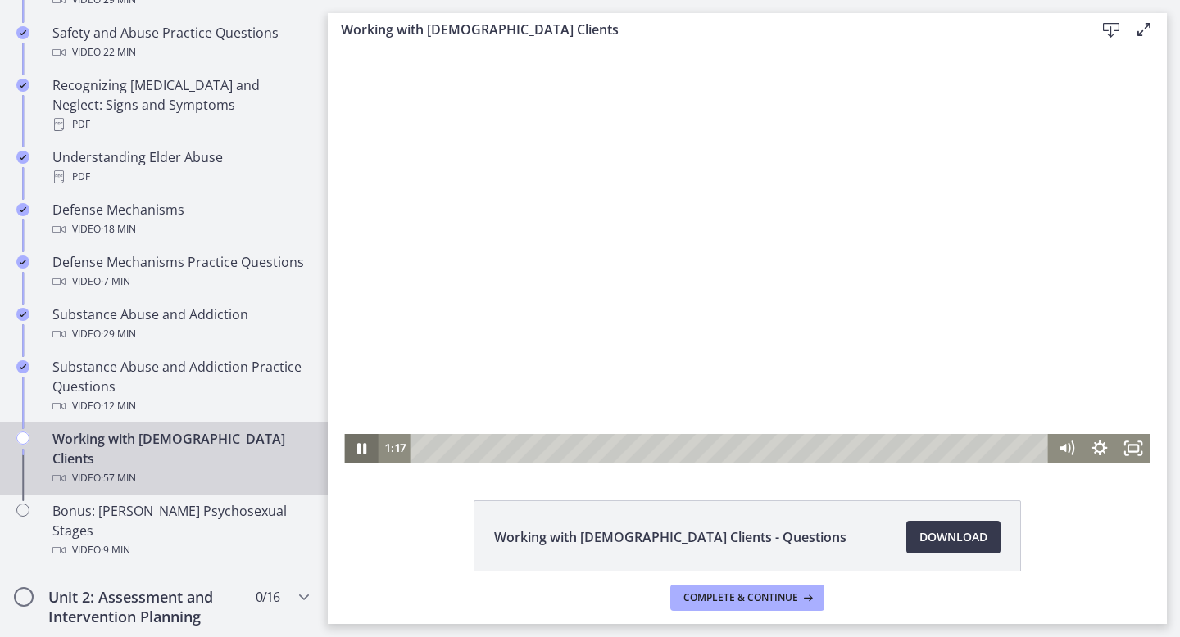
click at [361, 455] on icon "Pause" at bounding box center [361, 448] width 34 height 29
